Goal: Task Accomplishment & Management: Use online tool/utility

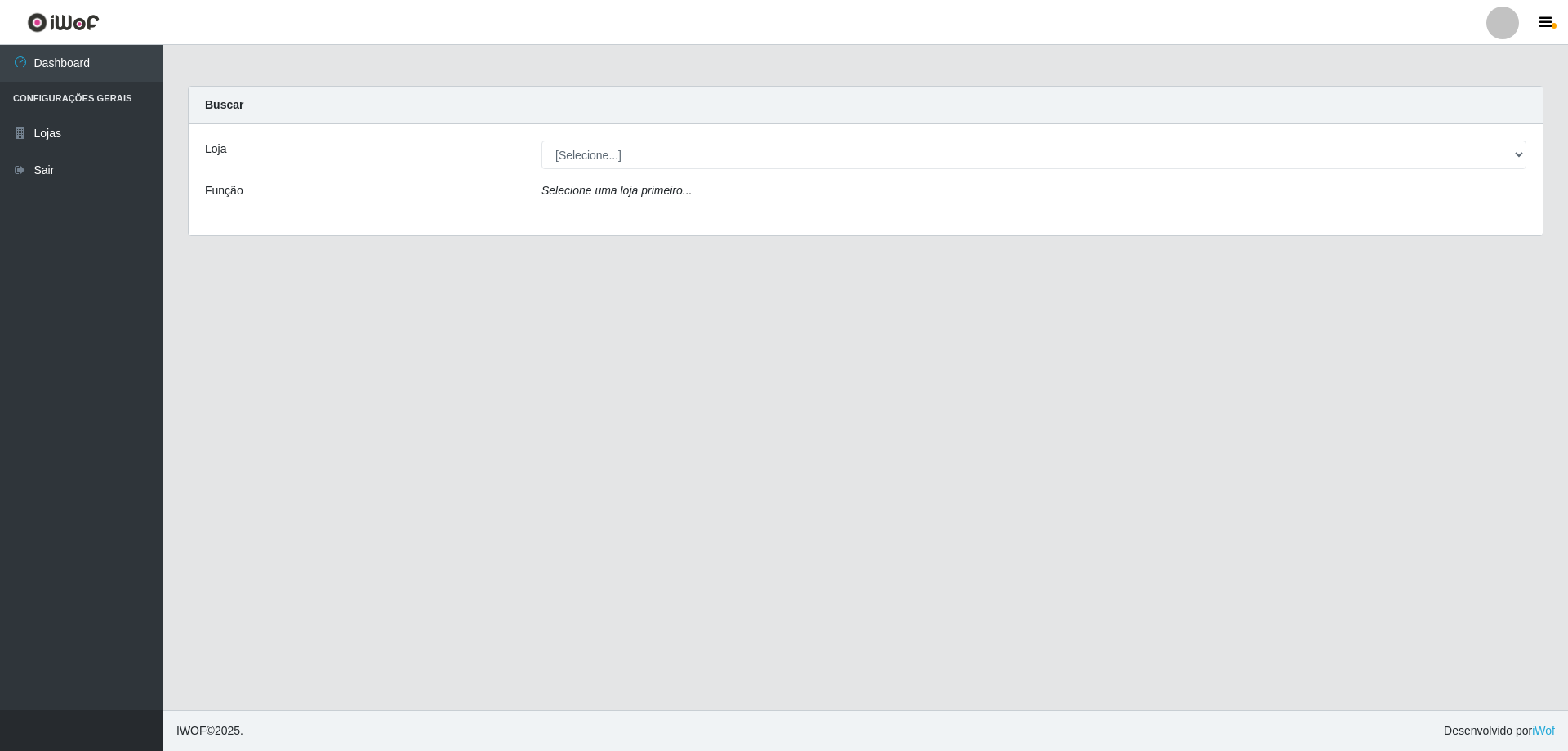
click at [695, 134] on div "Loja [Selecione...] SuperShow Bis - Avenida 6 SuperShow Bis - Rosa dos Ventos F…" at bounding box center [866, 179] width 1354 height 111
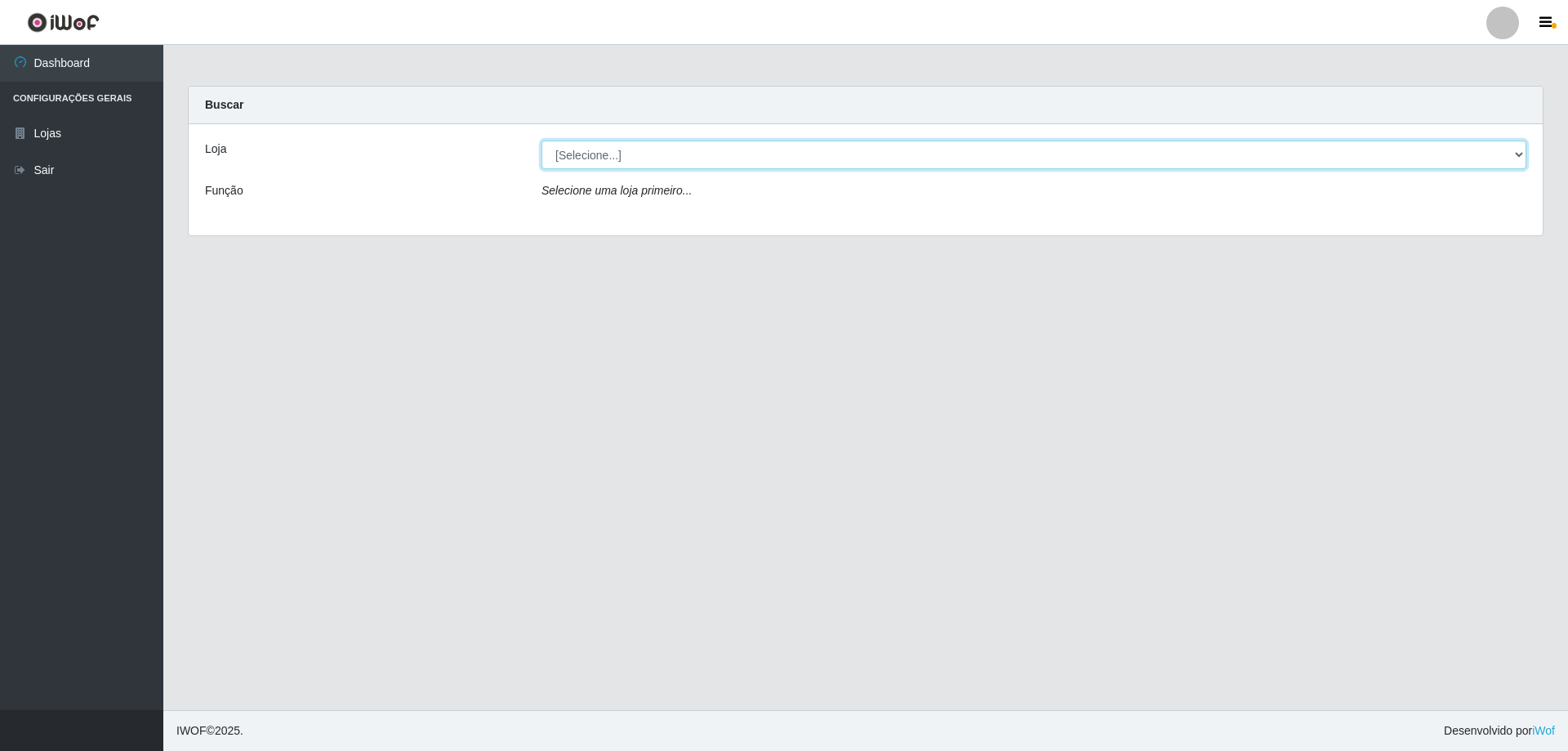
click at [702, 154] on select "[Selecione...] SuperShow Bis - Avenida 6 SuperShow [GEOGRAPHIC_DATA]" at bounding box center [1034, 154] width 984 height 29
click at [542, 140] on select "[Selecione...] SuperShow Bis - Avenida 6 SuperShow [GEOGRAPHIC_DATA]" at bounding box center [1034, 154] width 984 height 29
click at [731, 154] on select "[Selecione...] SuperShow Bis - Avenida 6 SuperShow [GEOGRAPHIC_DATA]" at bounding box center [1034, 154] width 984 height 29
select select "60"
click at [542, 140] on select "[Selecione...] SuperShow Bis - Avenida 6 SuperShow [GEOGRAPHIC_DATA]" at bounding box center [1034, 154] width 984 height 29
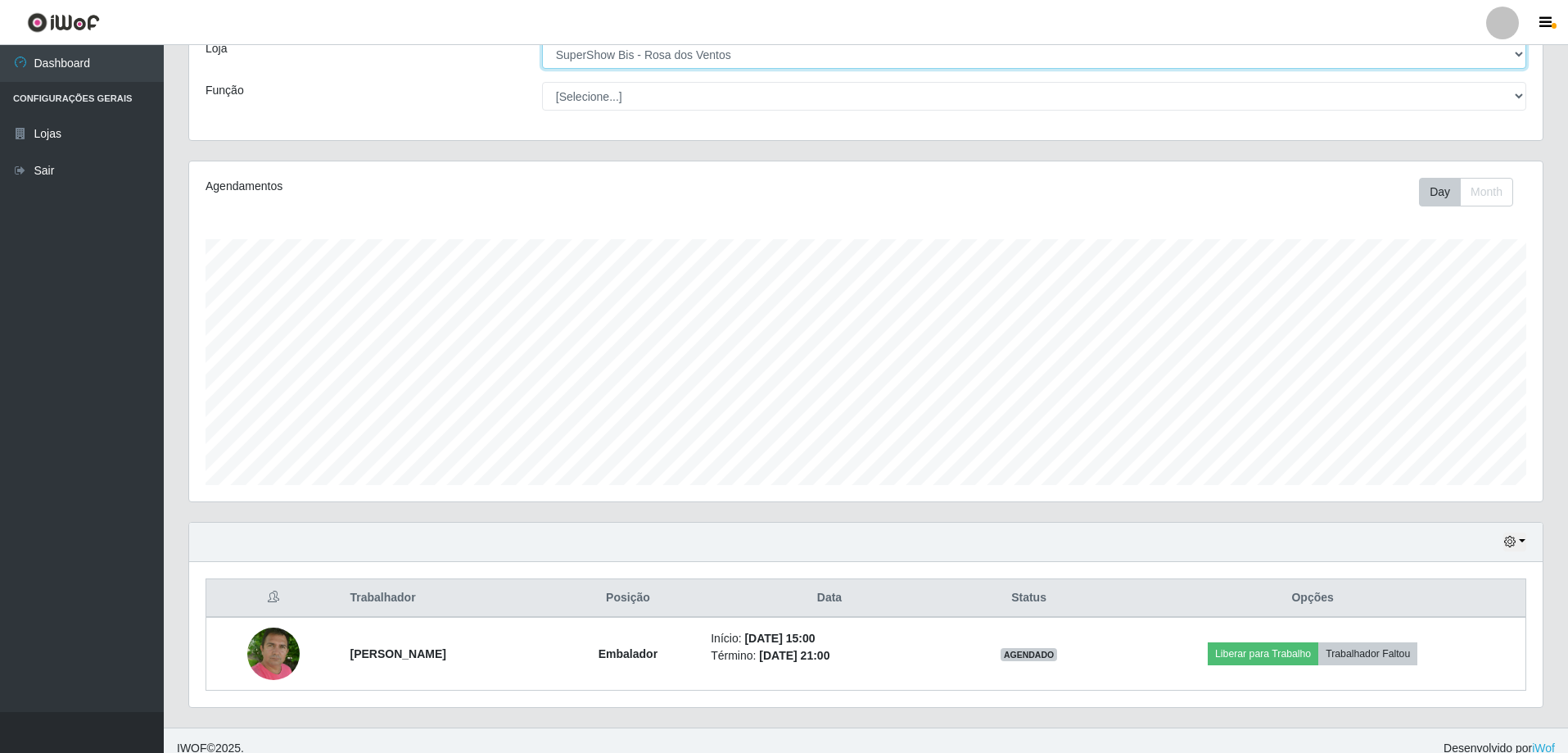
scroll to position [116, 0]
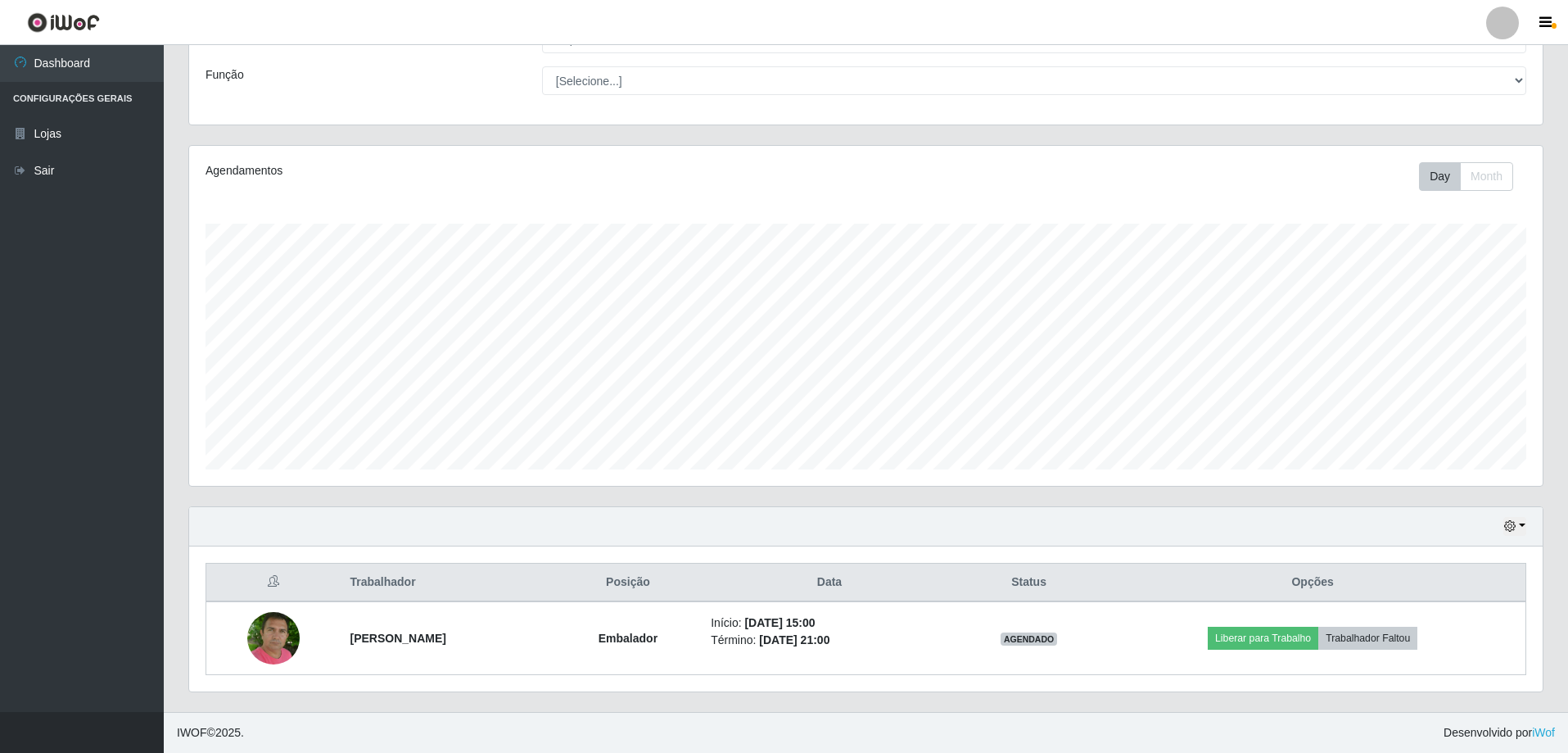
click at [1540, 522] on div "Hoje 1 dia 3 dias 1 Semana Não encerrados" at bounding box center [865, 526] width 1354 height 39
click at [1530, 520] on div "Hoje 1 dia 3 dias 1 Semana Não encerrados" at bounding box center [865, 526] width 1354 height 39
click at [1509, 524] on icon "button" at bounding box center [1510, 525] width 11 height 11
click at [1489, 532] on div "Hoje 1 dia 3 dias 1 Semana Não encerrados" at bounding box center [865, 526] width 1354 height 39
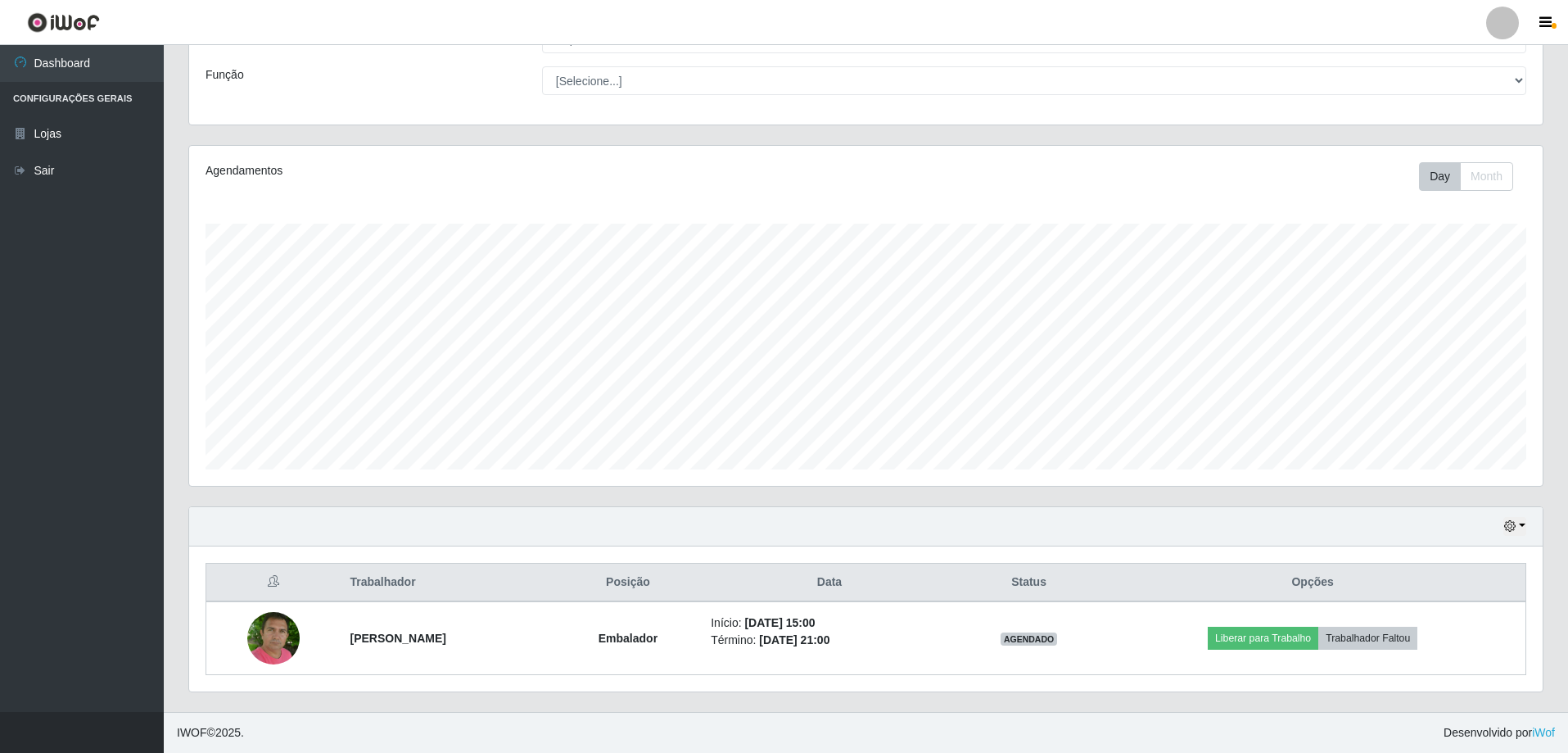
click at [1500, 529] on div "Hoje 1 dia 3 dias 1 Semana Não encerrados" at bounding box center [865, 526] width 1354 height 39
click at [1512, 524] on icon "button" at bounding box center [1510, 525] width 11 height 11
click at [1462, 404] on button "1 dia" at bounding box center [1461, 396] width 129 height 35
click at [1525, 531] on button "button" at bounding box center [1515, 526] width 22 height 19
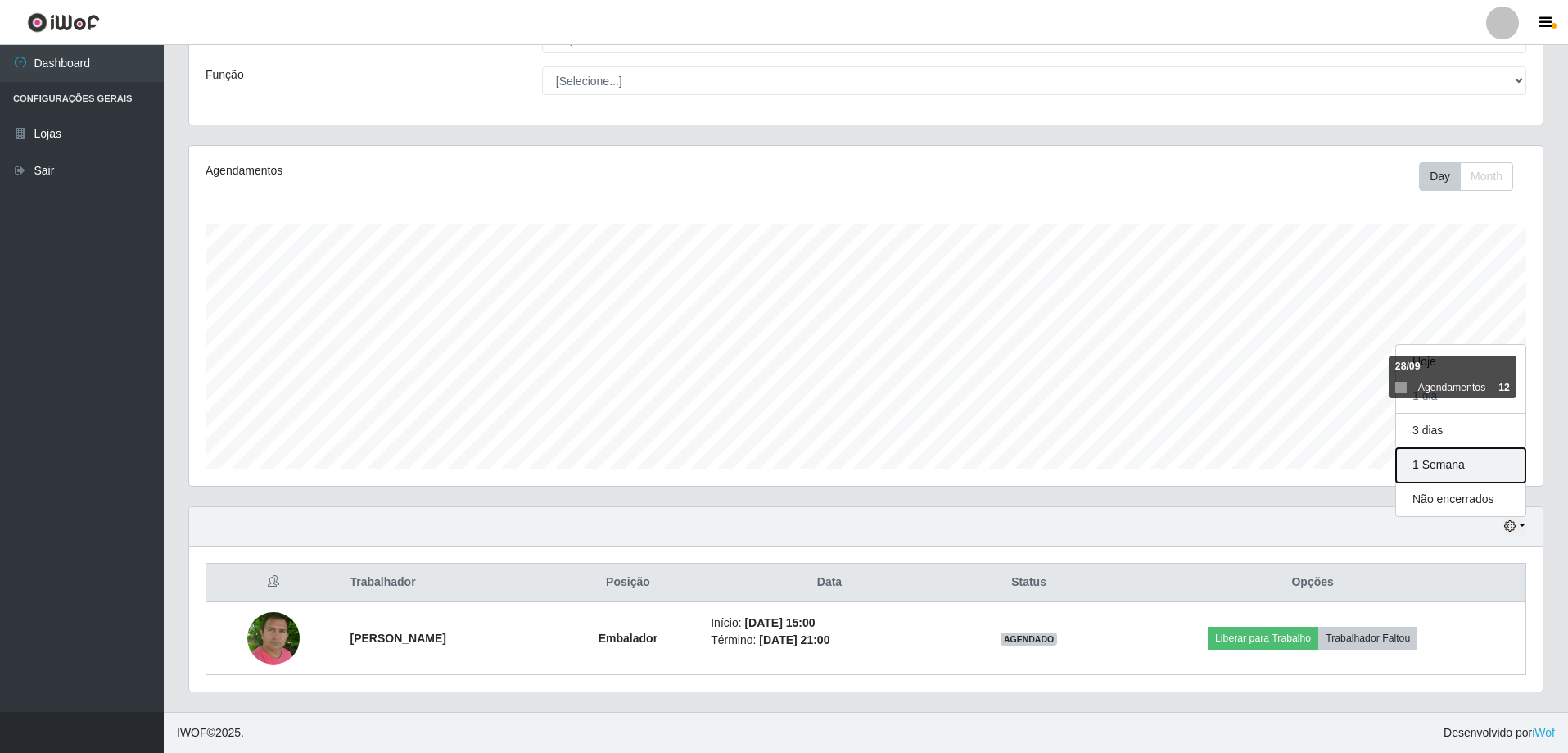
click at [1484, 463] on button "1 Semana" at bounding box center [1461, 465] width 129 height 35
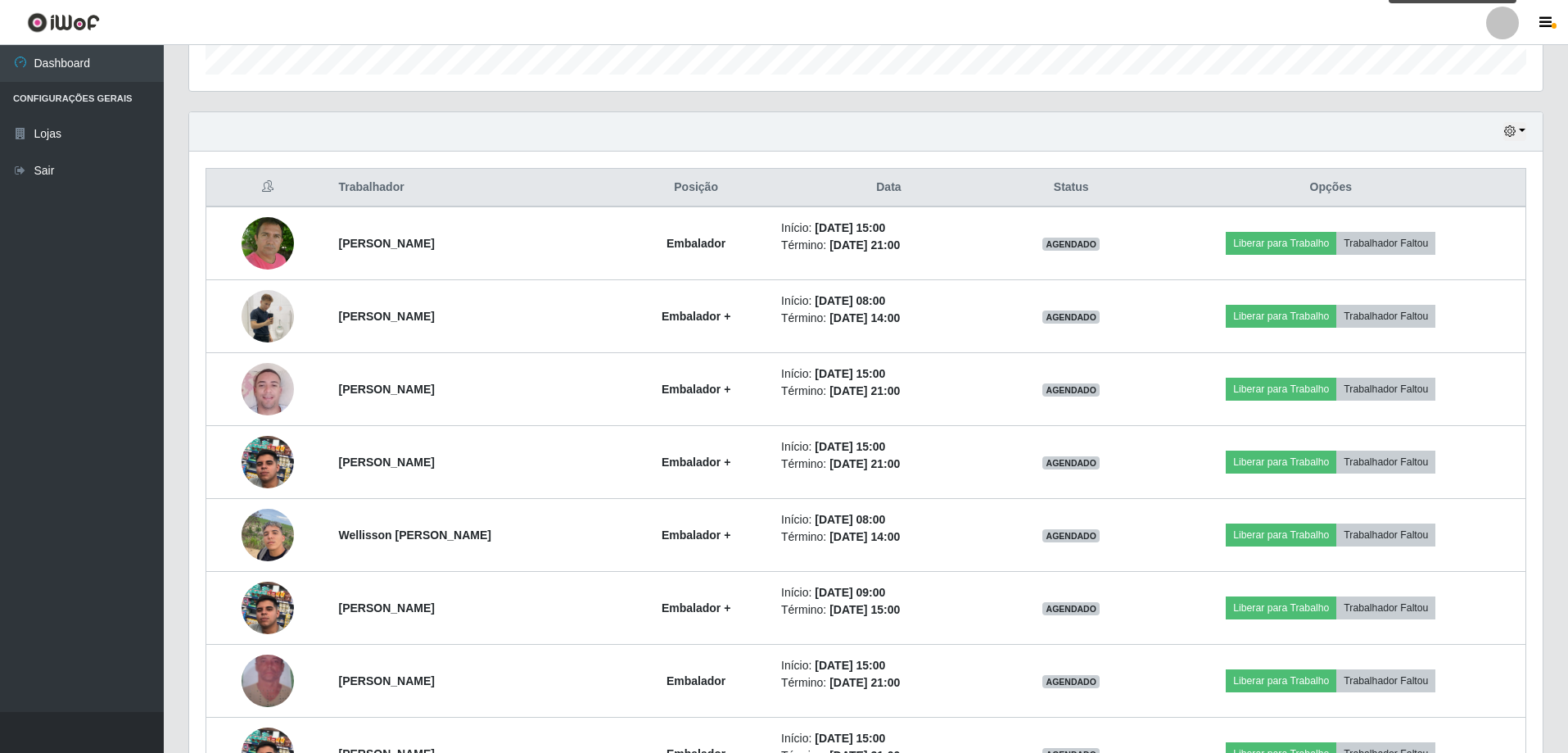
scroll to position [525, 0]
